Goal: Transaction & Acquisition: Purchase product/service

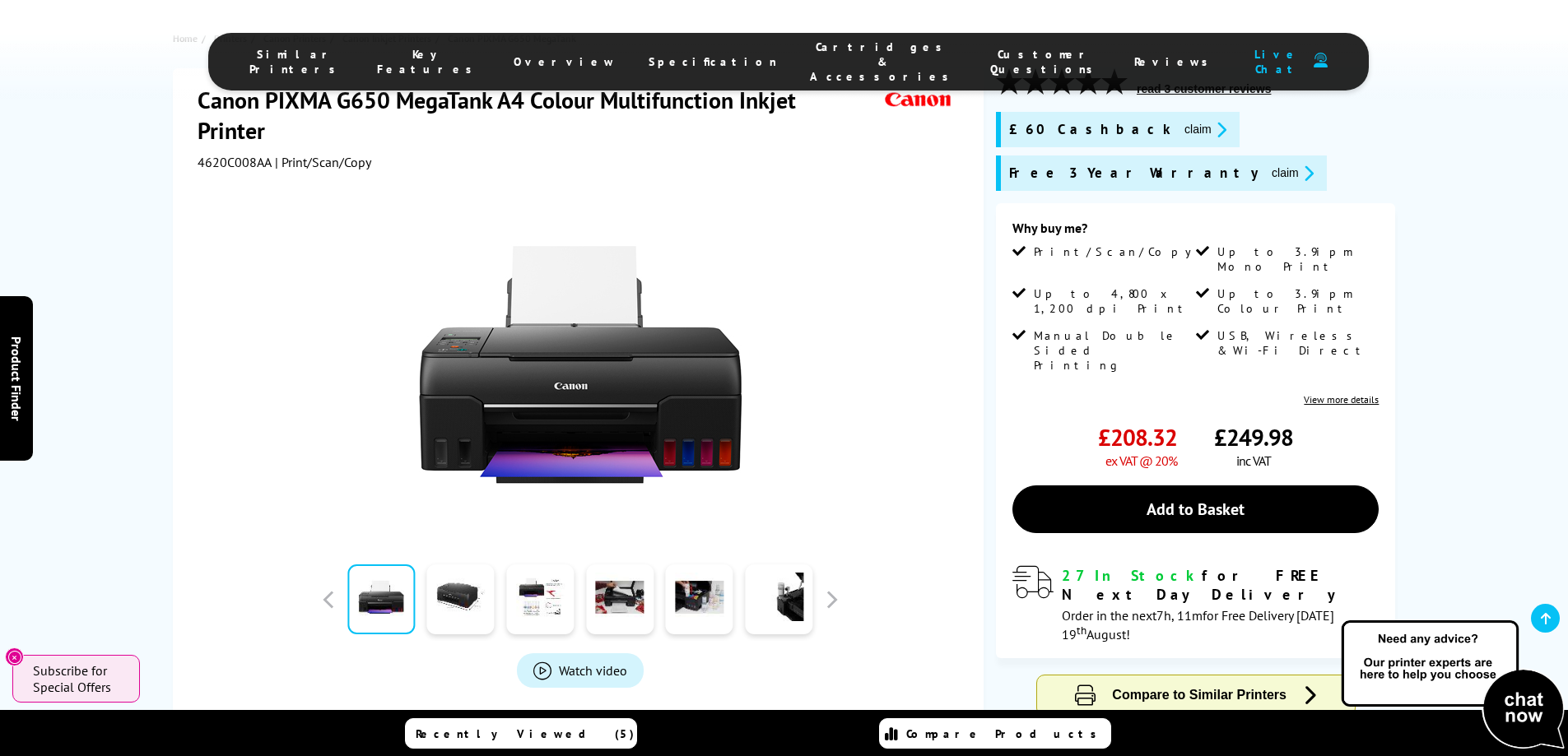
scroll to position [741, 0]
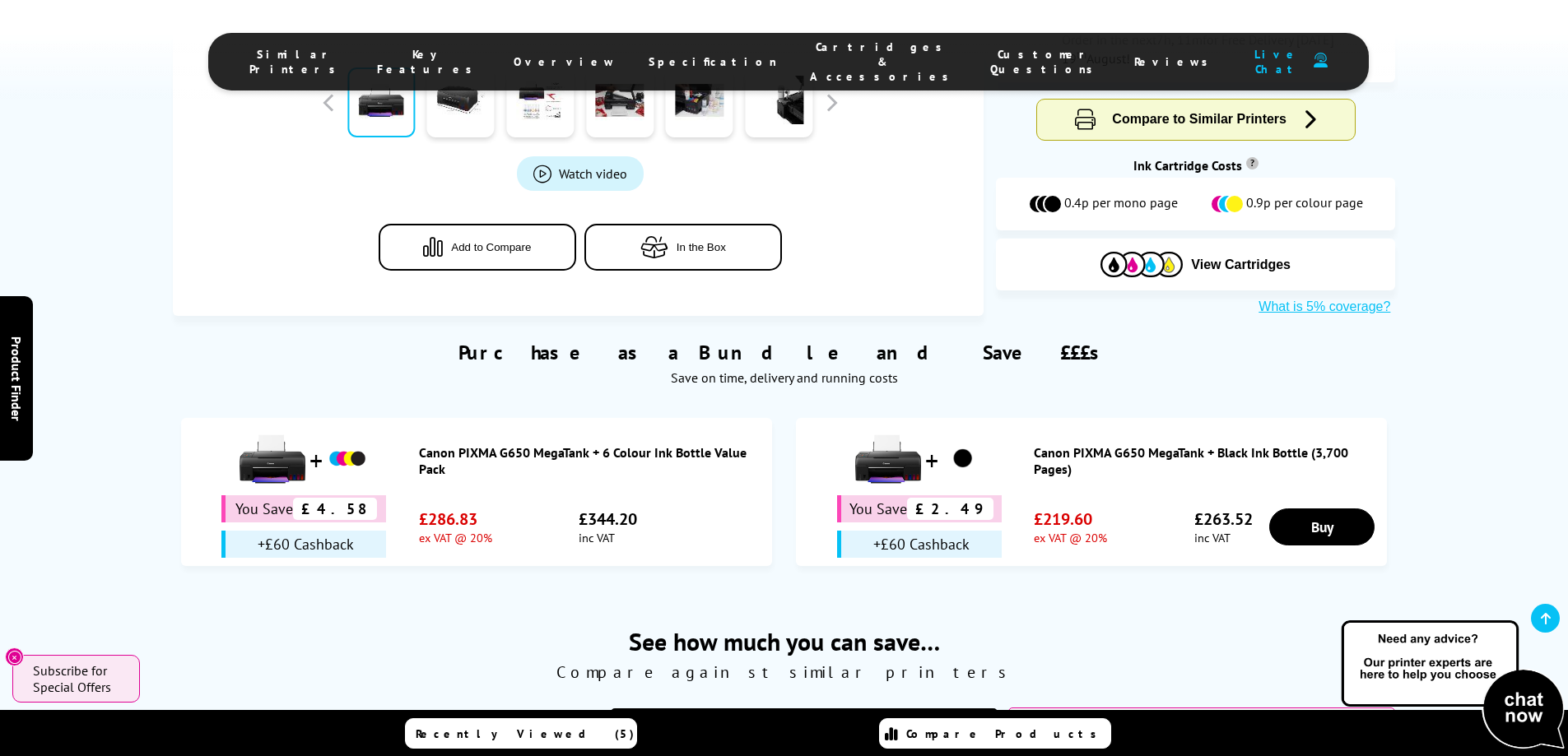
click at [810, 60] on span "Cartridges & Accessories" at bounding box center [884, 61] width 148 height 44
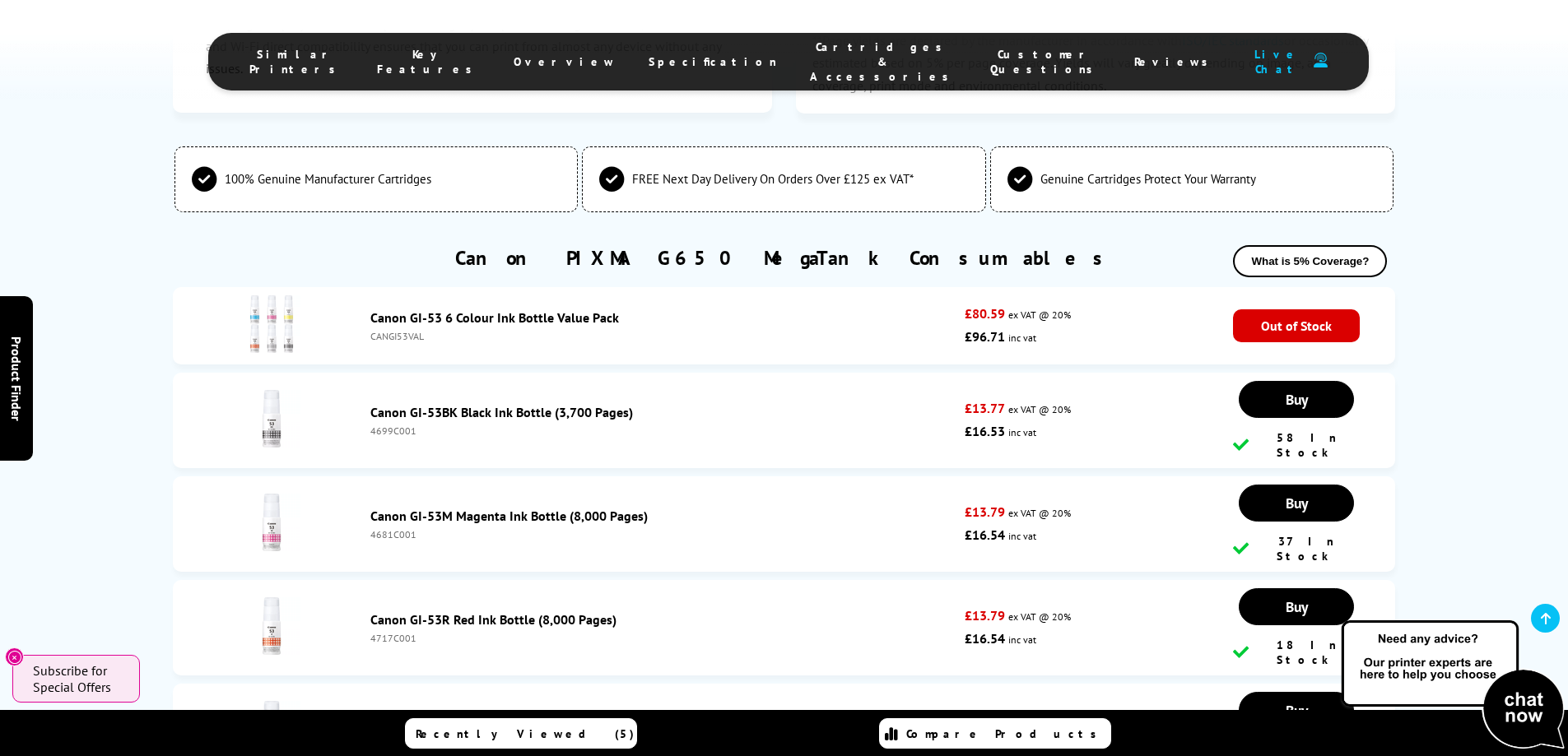
scroll to position [3988, 0]
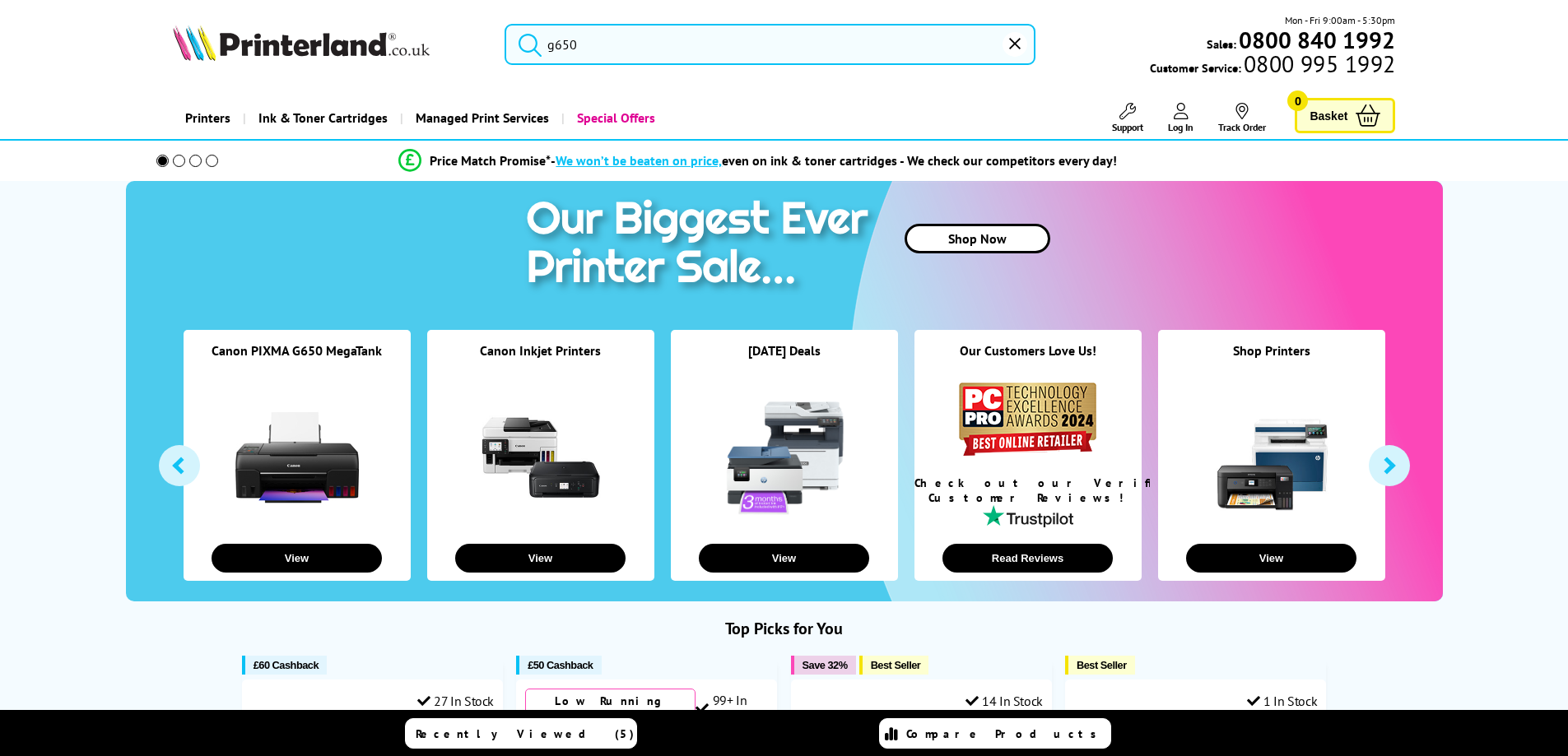
click at [221, 119] on link "Printers" at bounding box center [207, 118] width 70 height 42
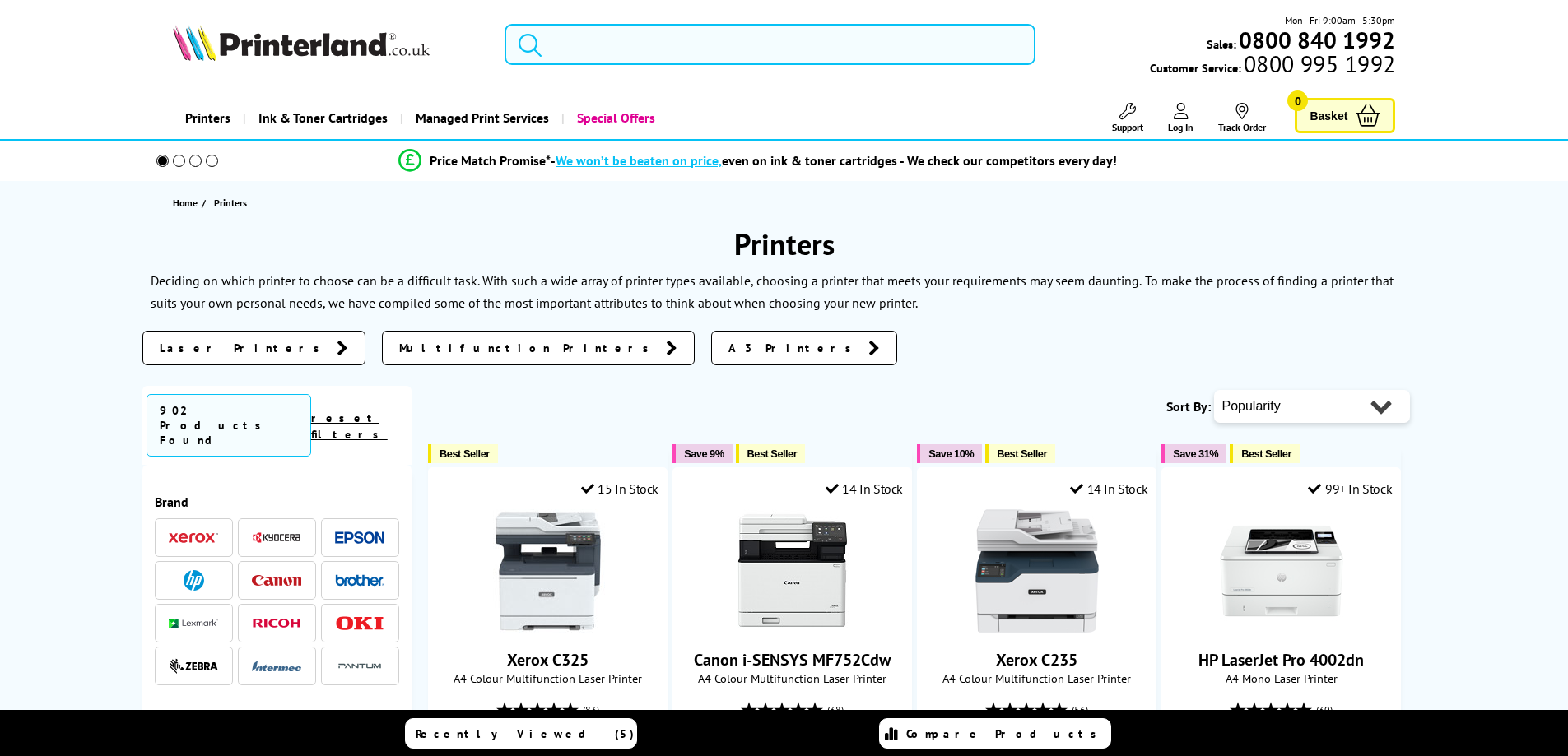
click at [194, 112] on link "Printers" at bounding box center [207, 118] width 70 height 42
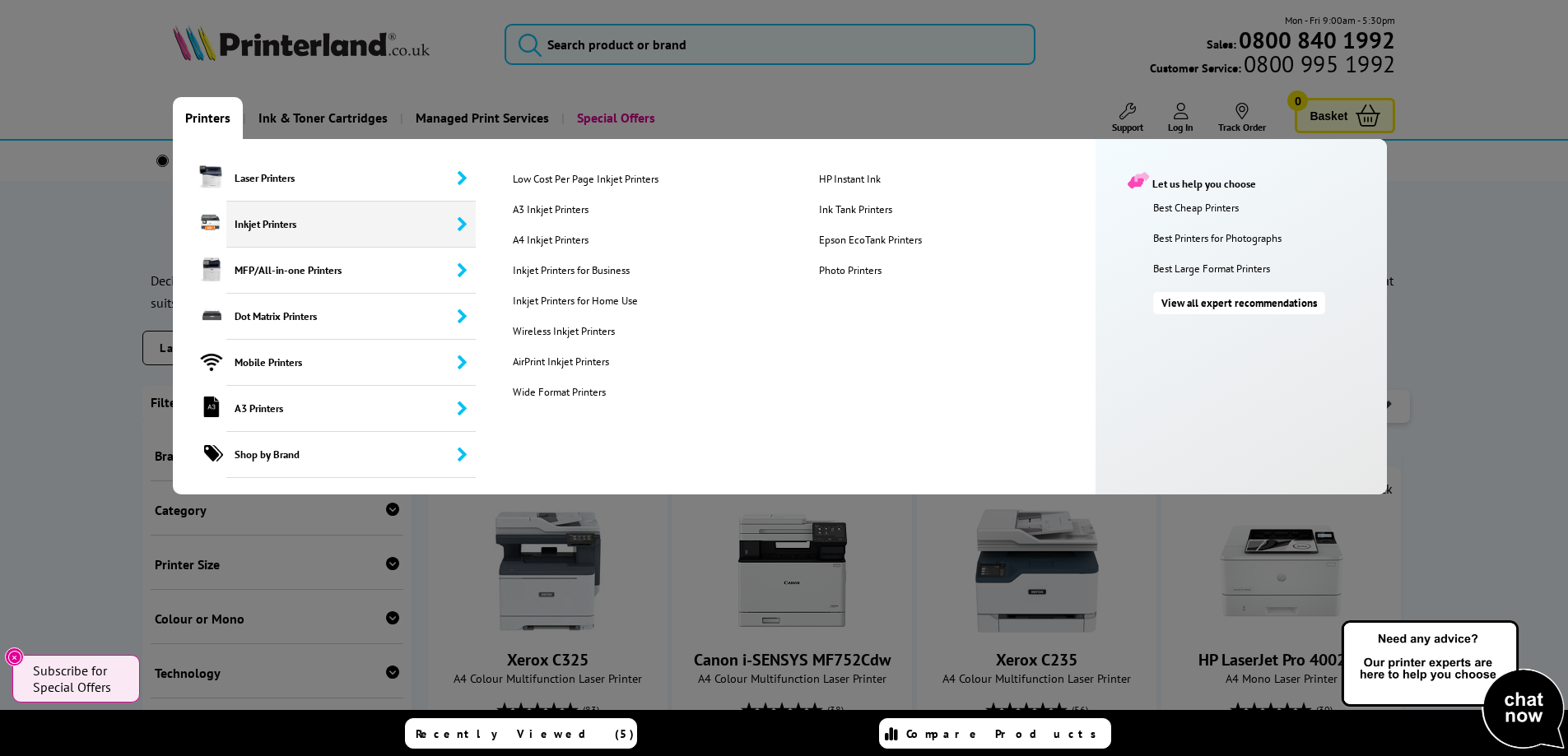
click at [241, 222] on span "Inkjet Printers" at bounding box center [351, 224] width 250 height 46
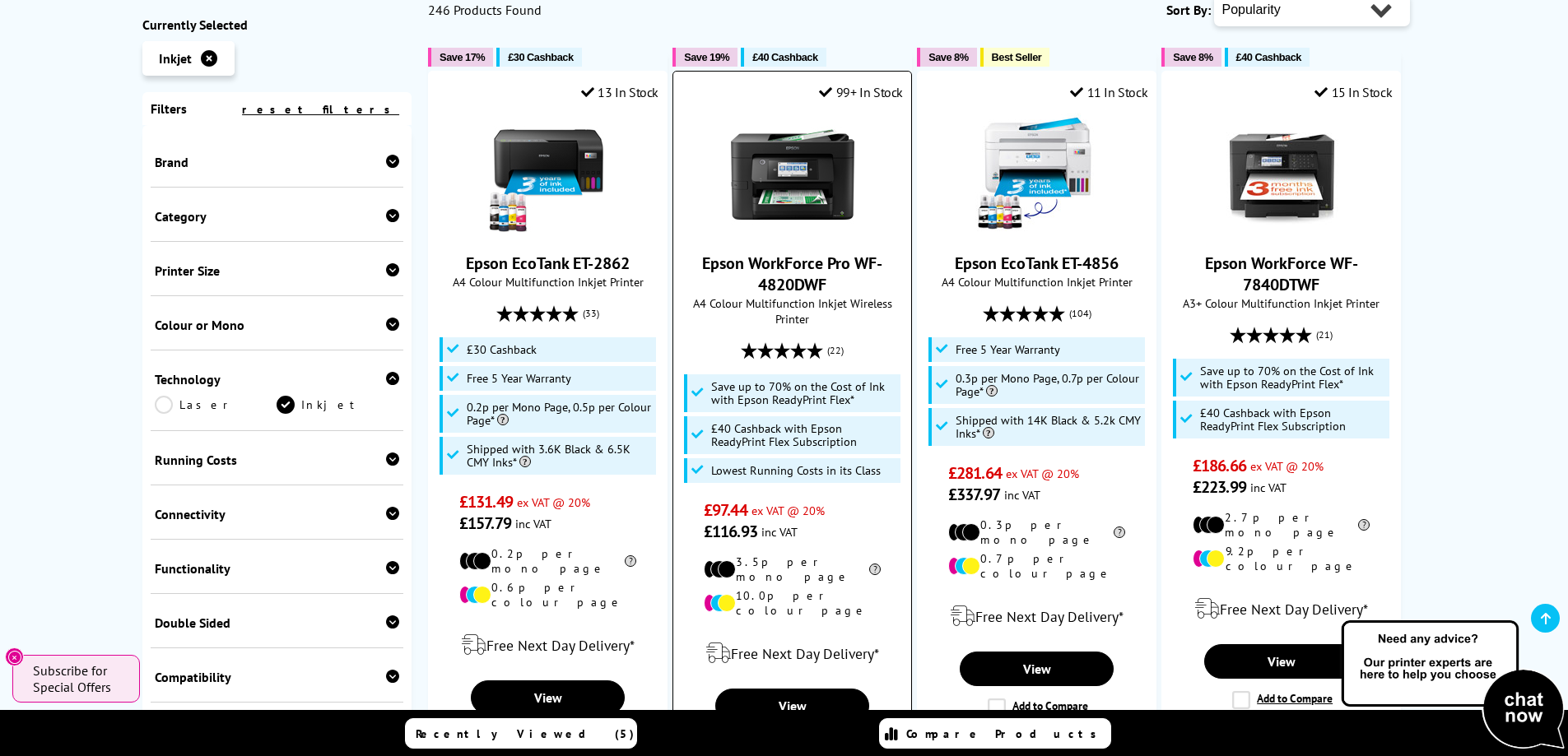
scroll to position [412, 0]
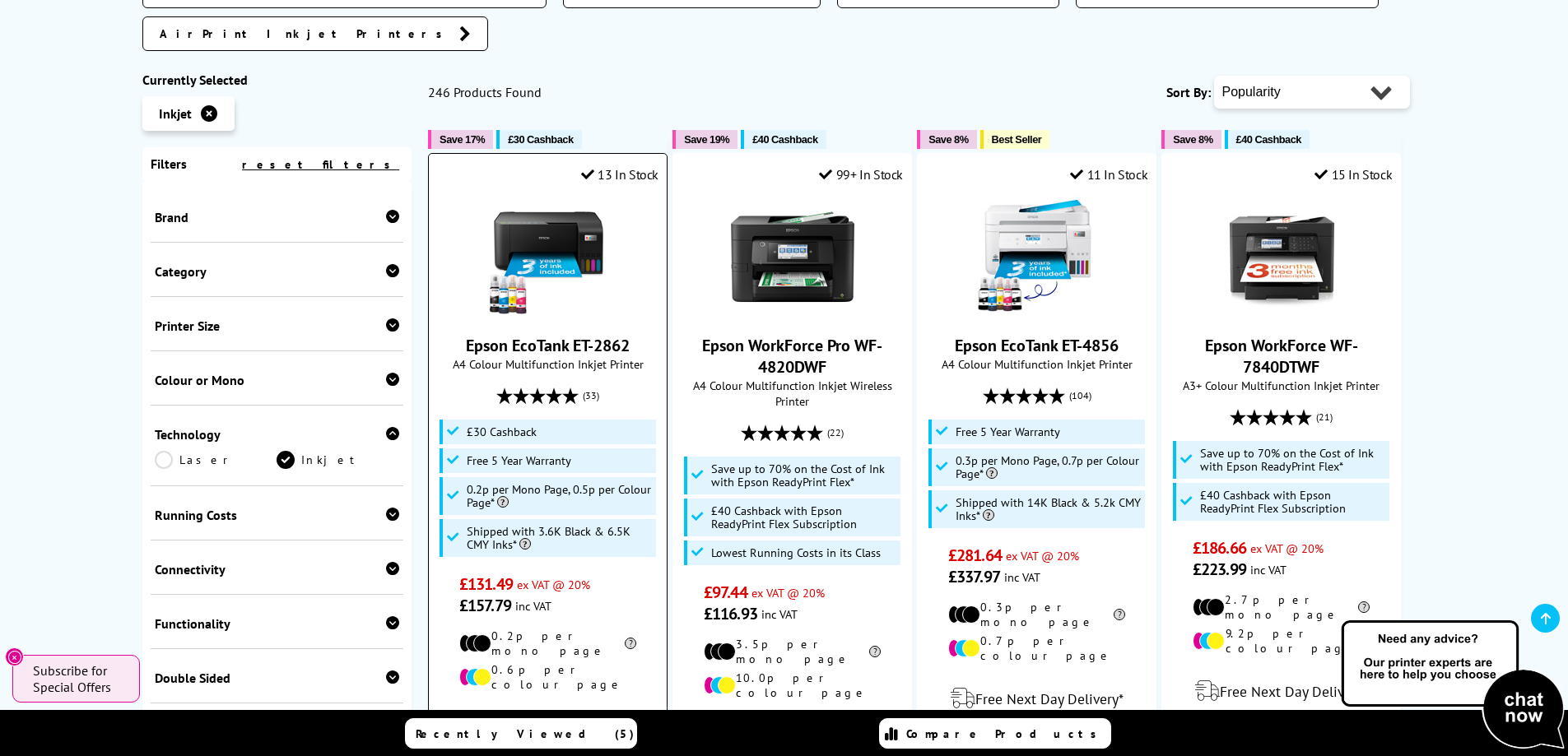
click at [568, 195] on img at bounding box center [548, 256] width 124 height 124
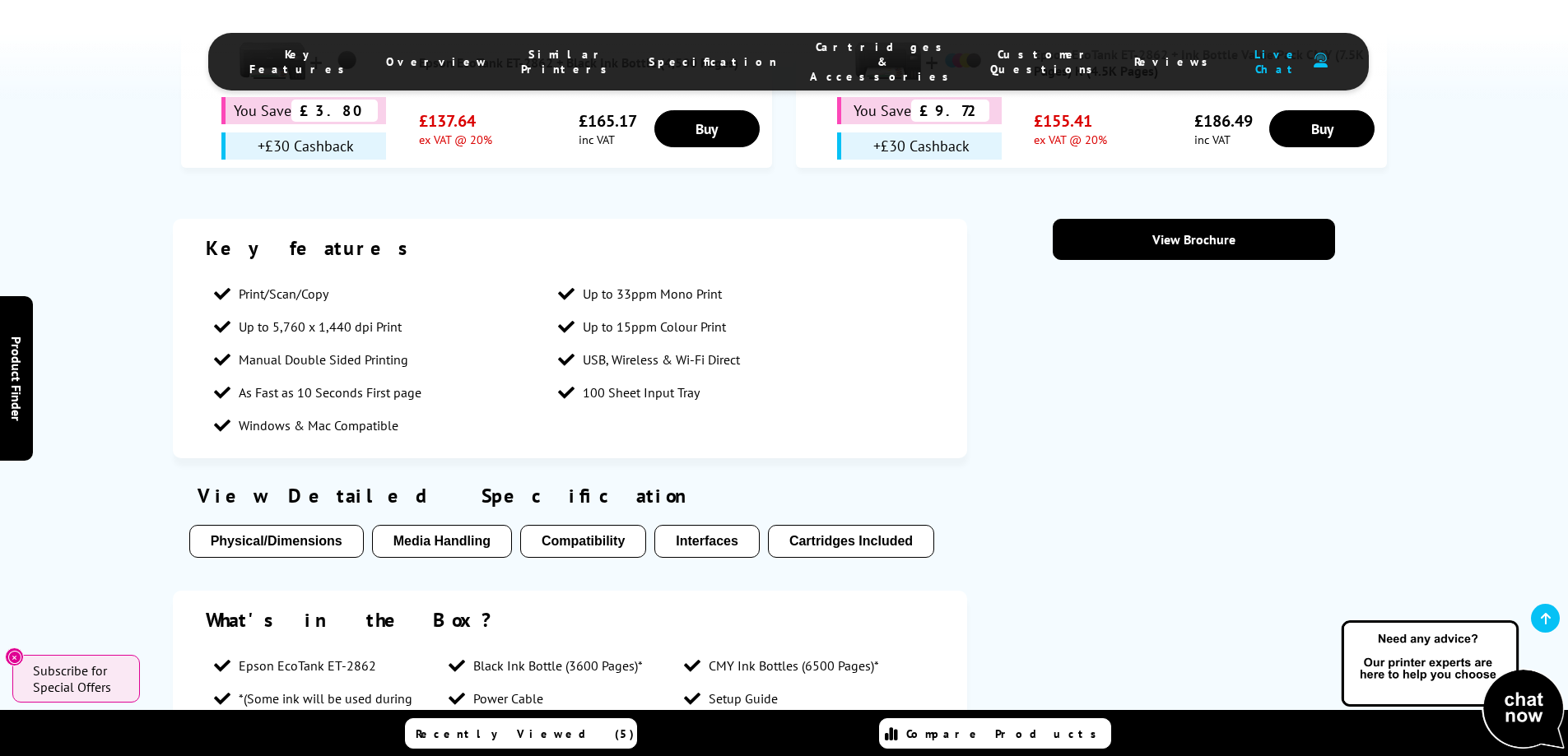
scroll to position [1645, 0]
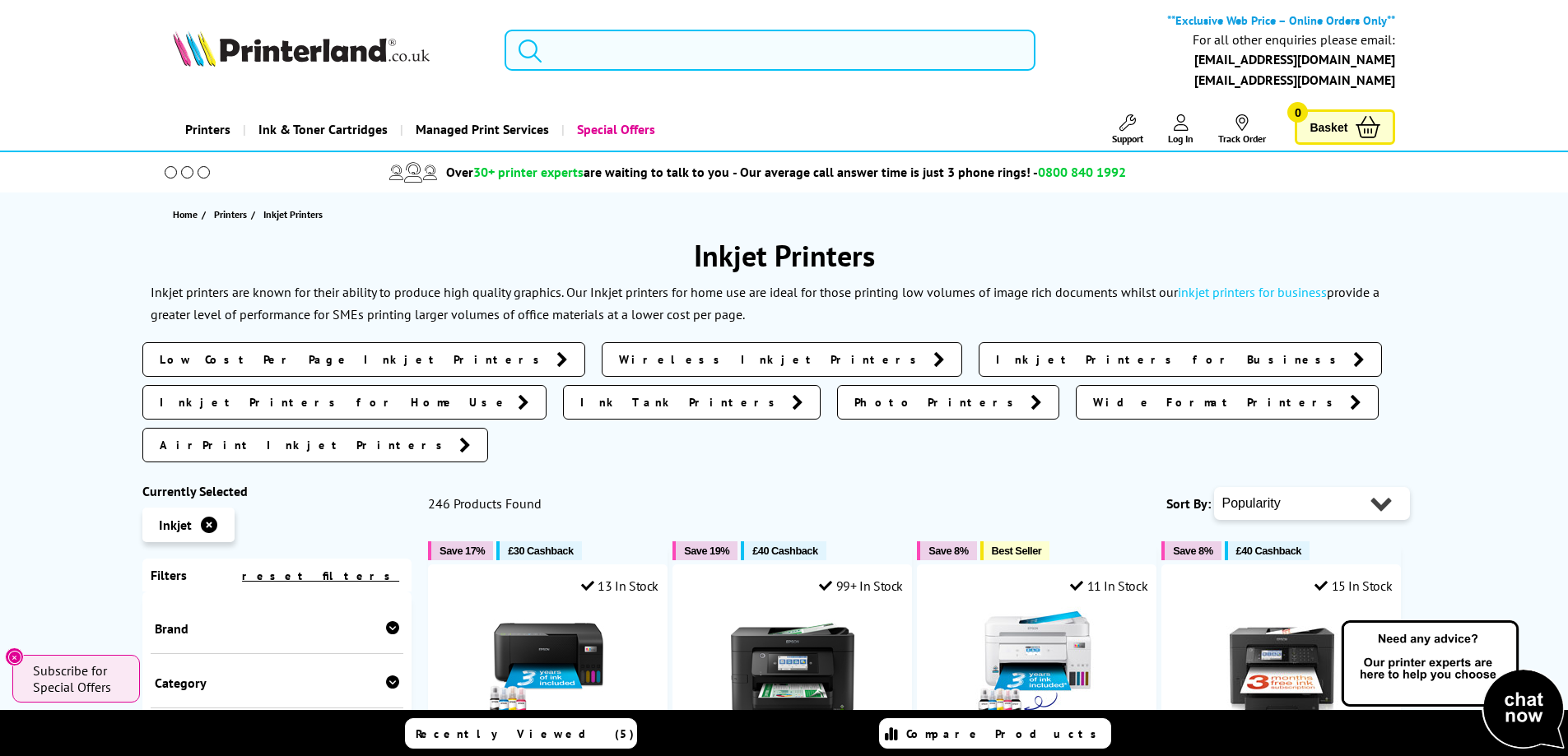
drag, startPoint x: 697, startPoint y: 45, endPoint x: 703, endPoint y: 40, distance: 7.8
click at [697, 44] on input "search" at bounding box center [770, 50] width 531 height 41
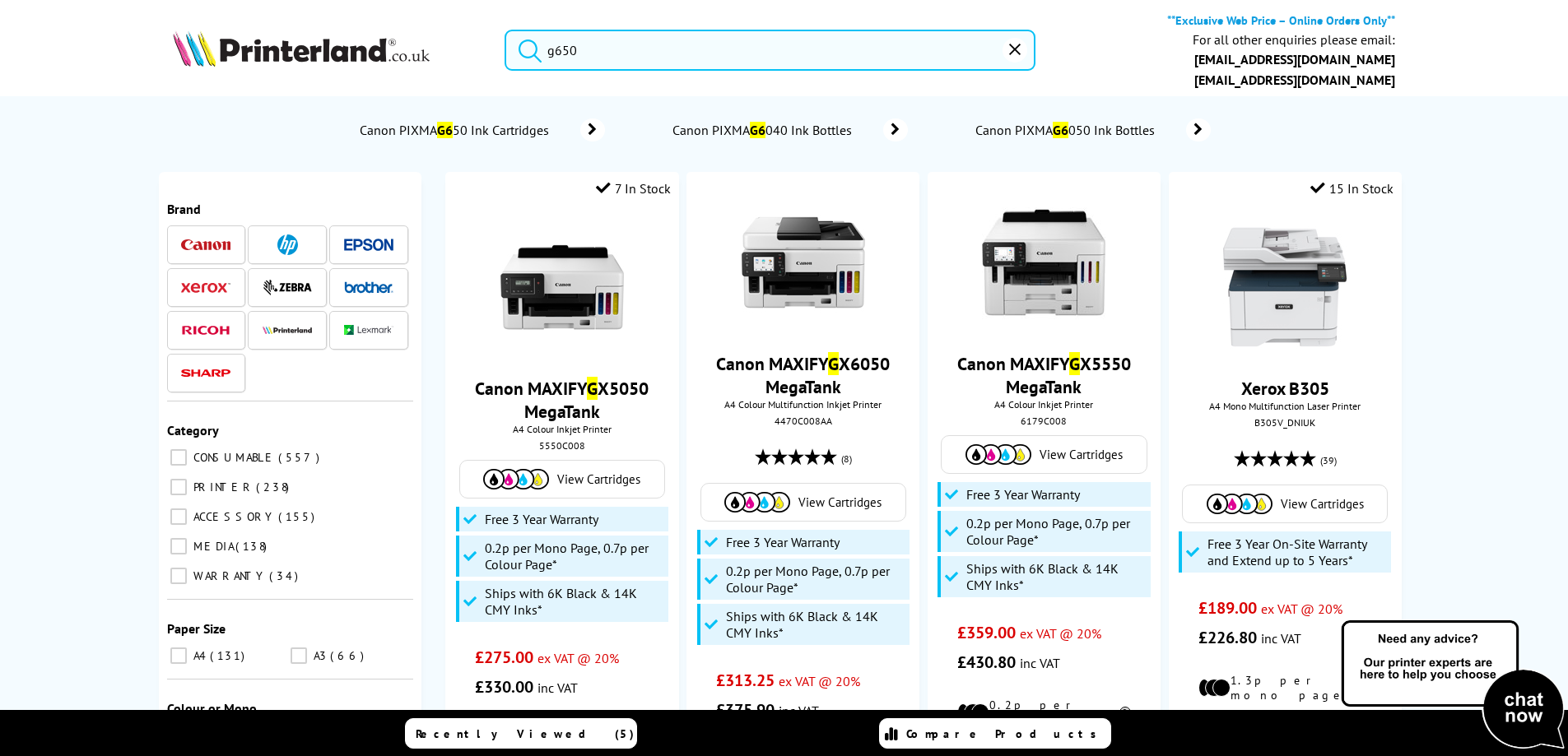
type input "g650"
click at [506, 30] on button "submit" at bounding box center [526, 48] width 41 height 36
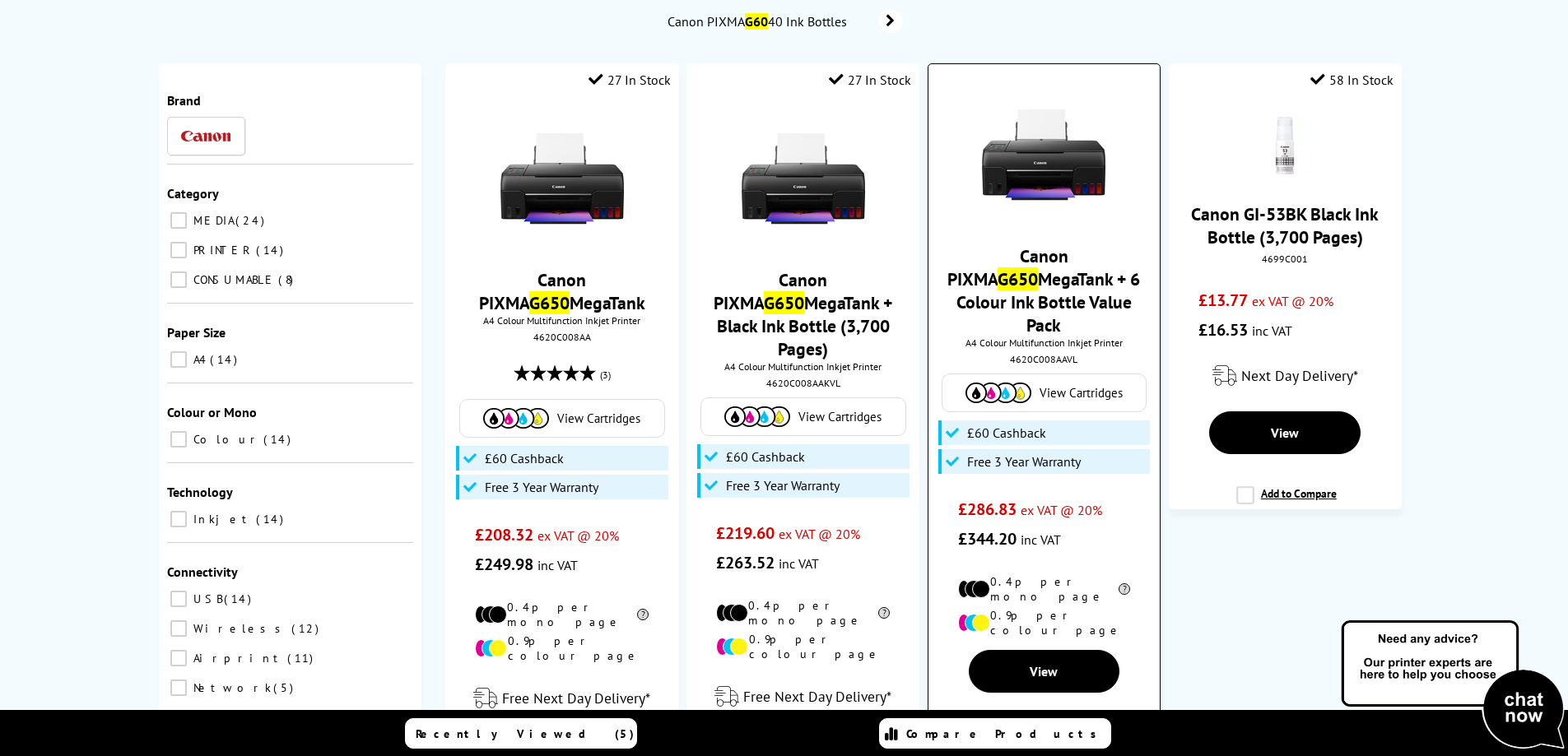
scroll to position [165, 0]
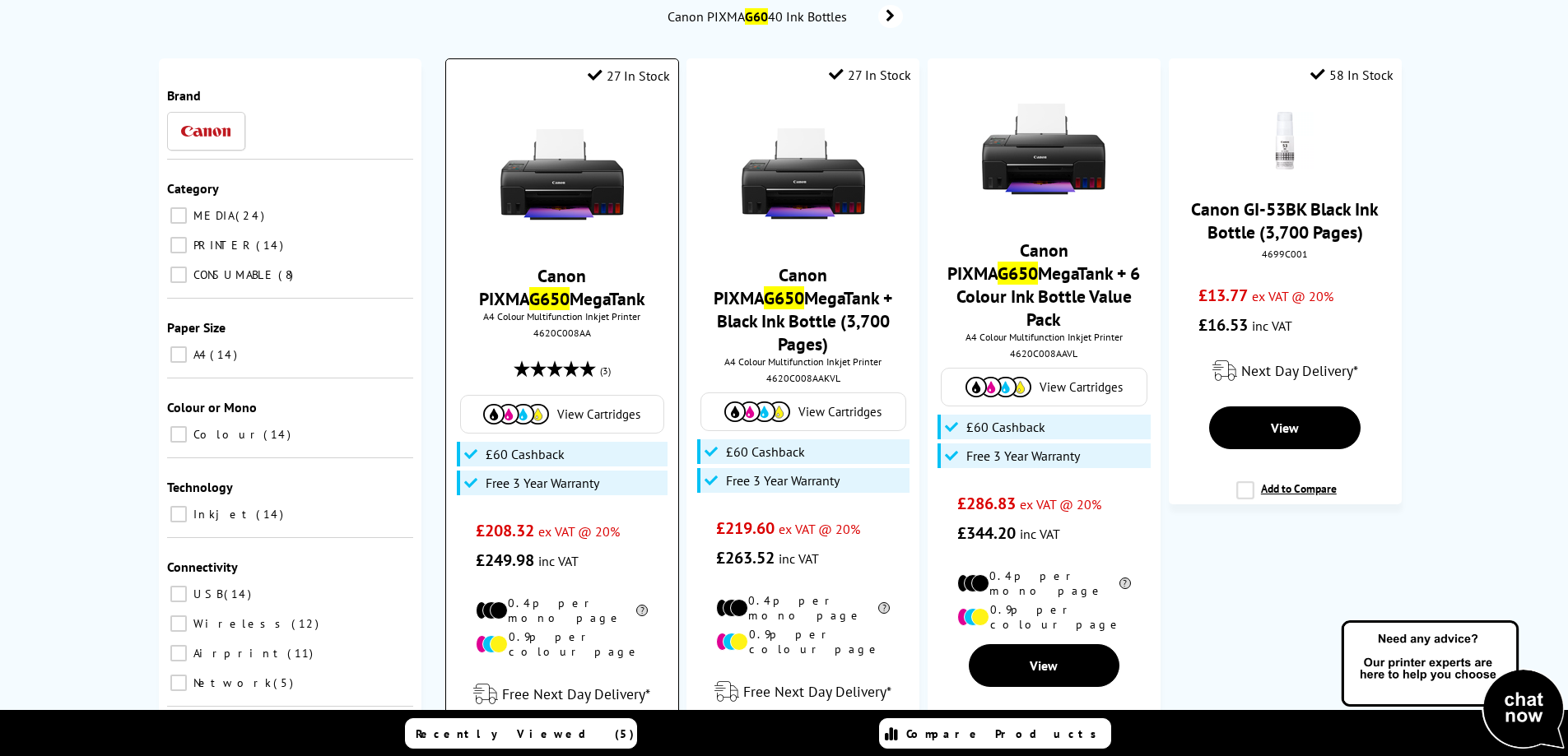
click at [607, 183] on img at bounding box center [561, 174] width 124 height 124
